Goal: Information Seeking & Learning: Check status

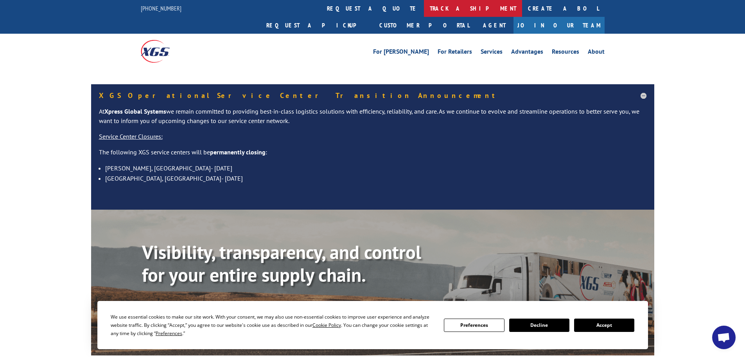
click at [424, 7] on link "track a shipment" at bounding box center [473, 8] width 98 height 17
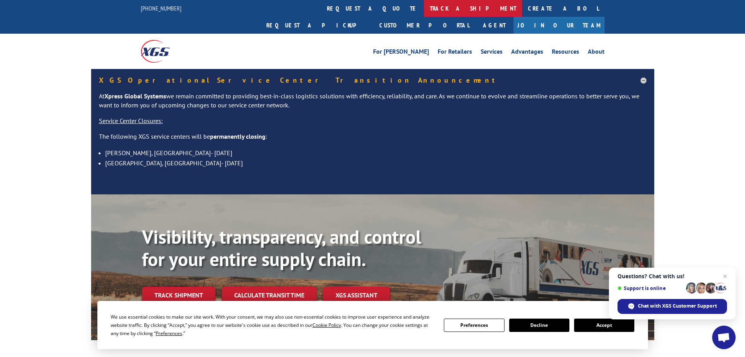
click at [424, 10] on link "track a shipment" at bounding box center [473, 8] width 98 height 17
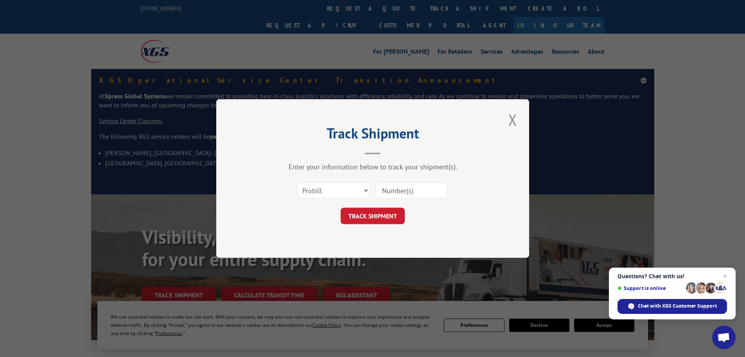
click at [404, 186] on input at bounding box center [412, 190] width 72 height 16
paste input "17514671"
type input "17514671"
click at [354, 216] on button "TRACK SHIPMENT" at bounding box center [373, 215] width 64 height 16
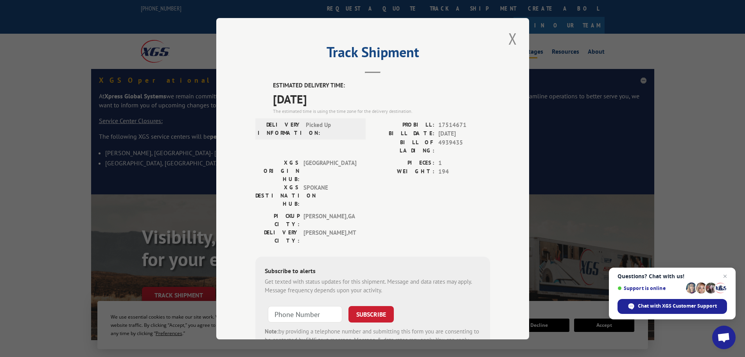
click at [510, 36] on button "Close modal" at bounding box center [512, 39] width 13 height 22
